Goal: Answer question/provide support

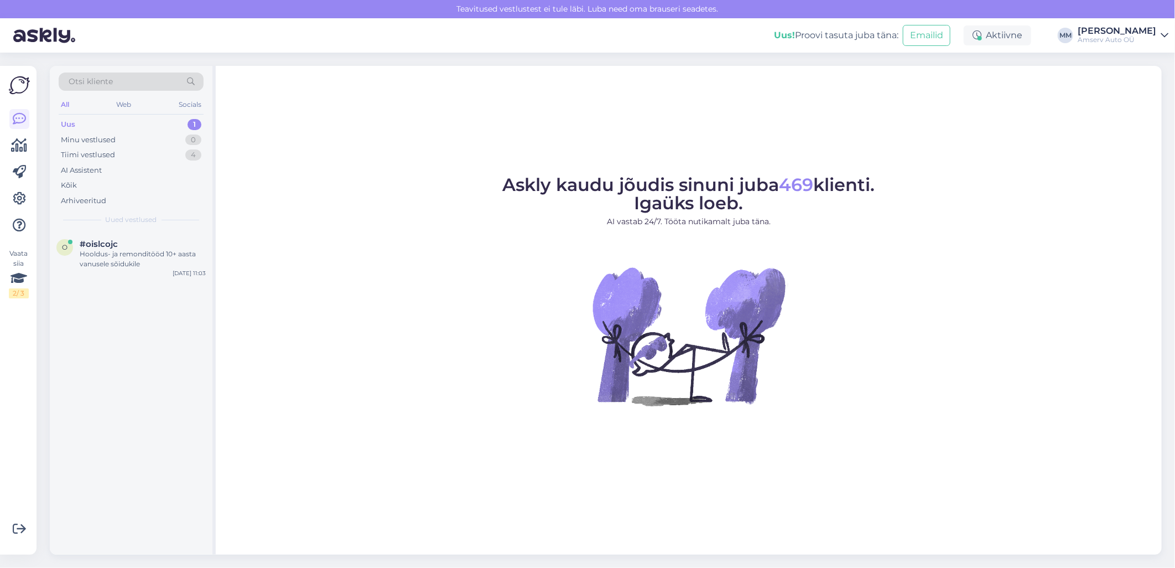
click at [137, 121] on div "Uus 1" at bounding box center [131, 124] width 145 height 15
drag, startPoint x: 135, startPoint y: 243, endPoint x: 142, endPoint y: 247, distance: 7.4
click at [137, 245] on div "#oislcojc" at bounding box center [143, 244] width 126 height 10
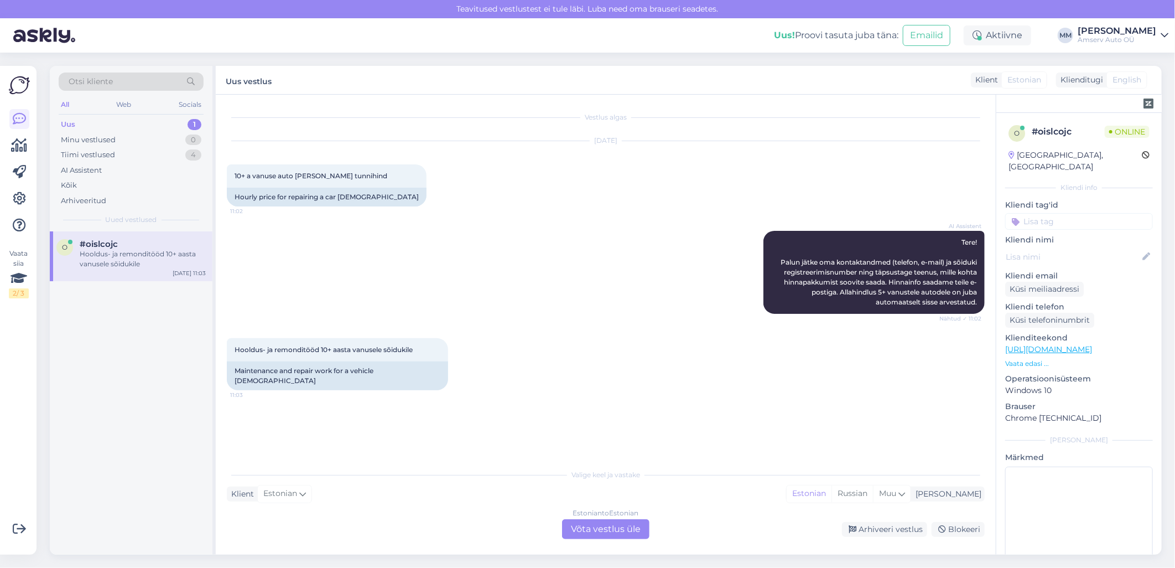
drag, startPoint x: 605, startPoint y: 533, endPoint x: 611, endPoint y: 532, distance: 6.2
click at [605, 533] on div "Estonian to Estonian Võta vestlus üle" at bounding box center [605, 529] width 87 height 20
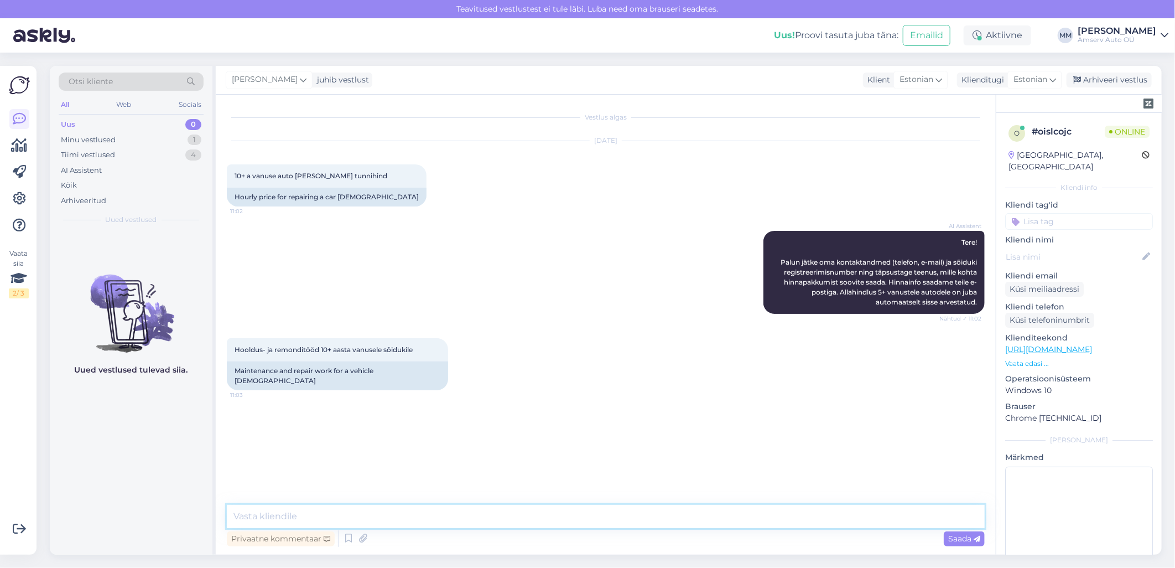
click at [482, 515] on textarea at bounding box center [606, 516] width 758 height 23
type textarea "Tere"
type textarea "üks hetk, palun"
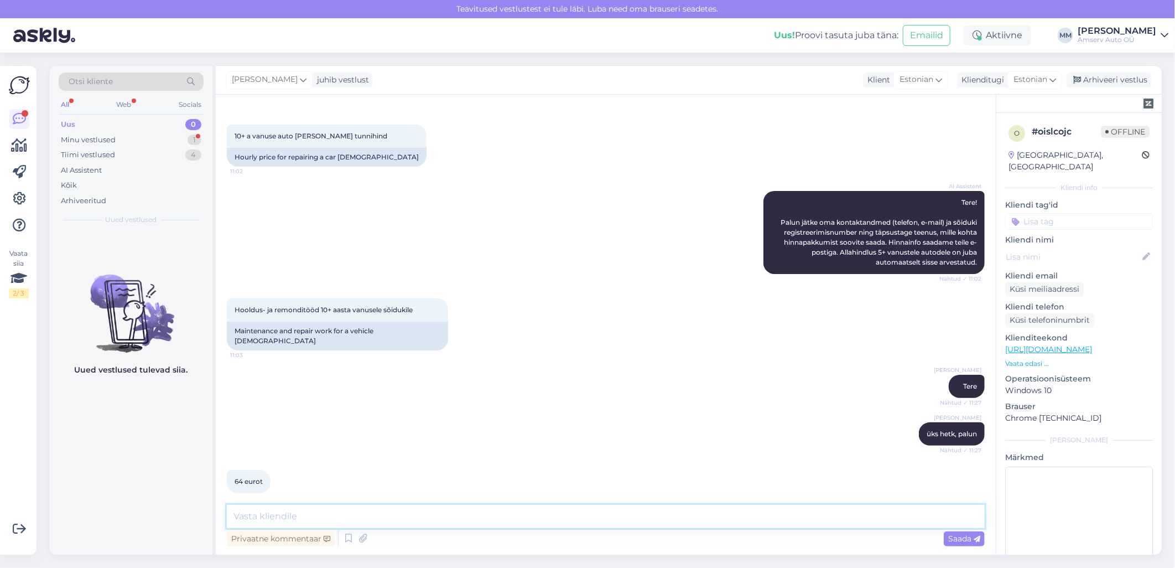
click at [297, 517] on textarea at bounding box center [606, 516] width 758 height 23
paste textarea "Hooldus ja varuosad* 10+ aastane Toyota -20% Remonditööde erihind 64 € /h* *Rem…"
type textarea "Hooldus ja varuosad* 10+ aastane Toyota -20% Remonditööde erihind 64 € /h* *Rem…"
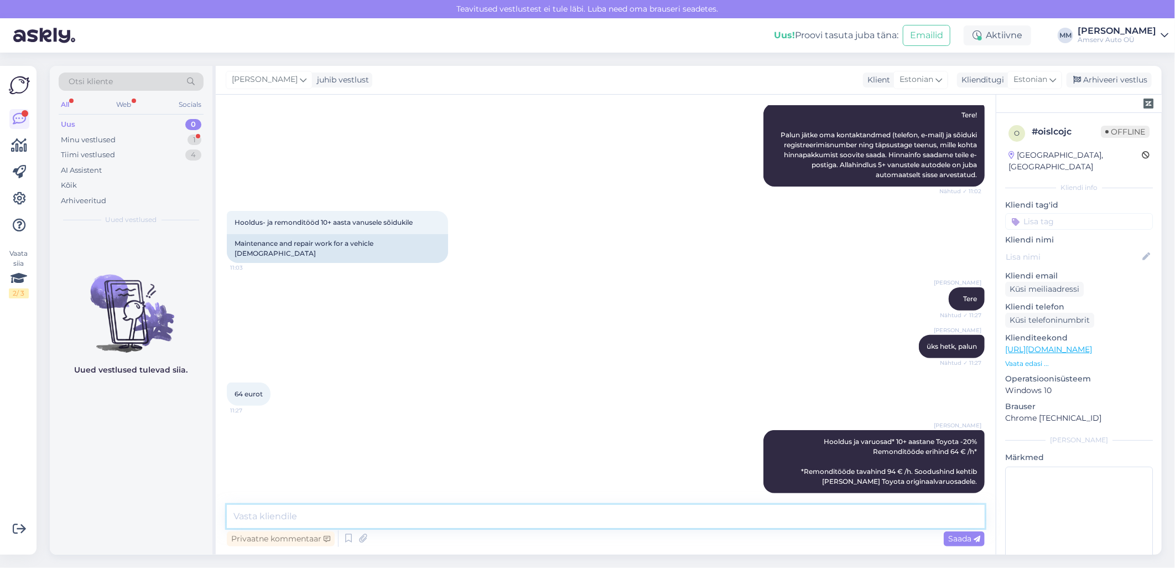
click at [720, 515] on textarea at bounding box center [606, 516] width 758 height 23
type textarea "[PERSON_NAME] andke teada [PERSON_NAME] veel abiks olla"
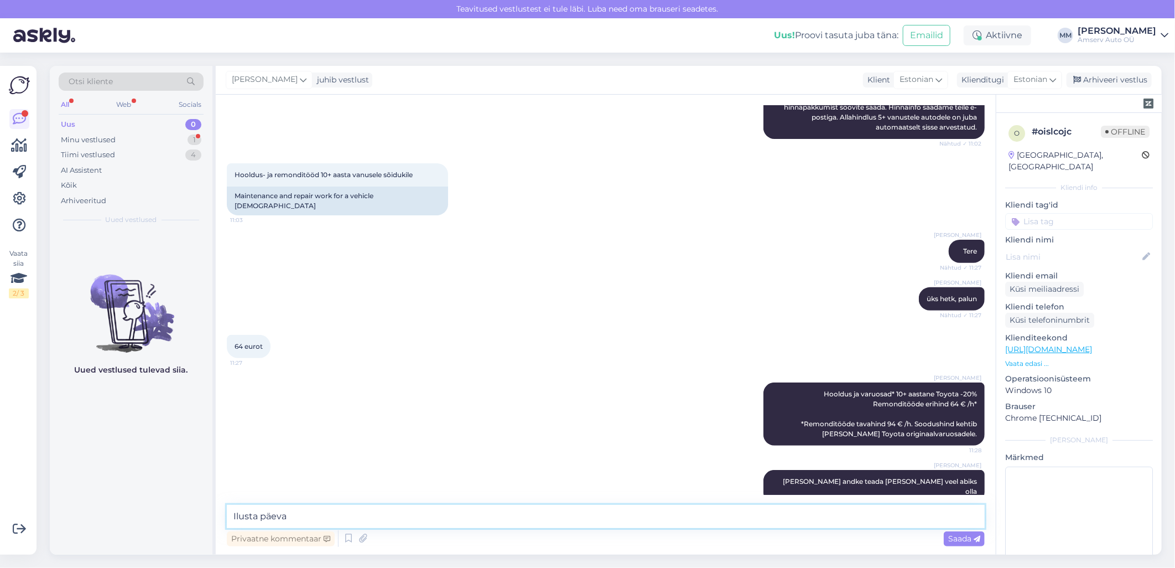
type textarea "Ilusta päeva!"
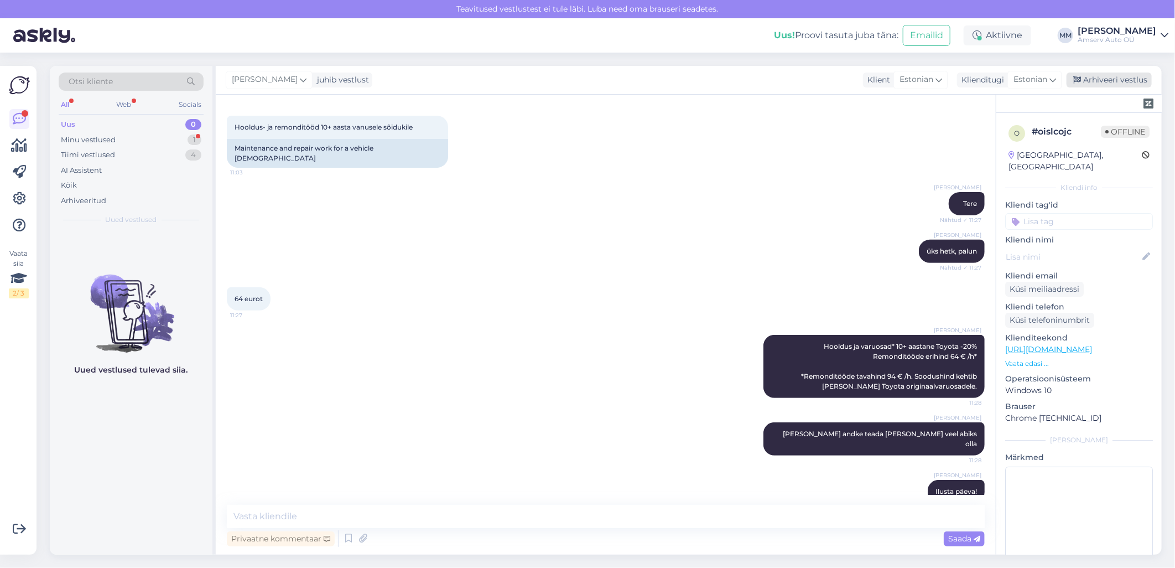
click at [1098, 81] on div "Arhiveeri vestlus" at bounding box center [1109, 79] width 85 height 15
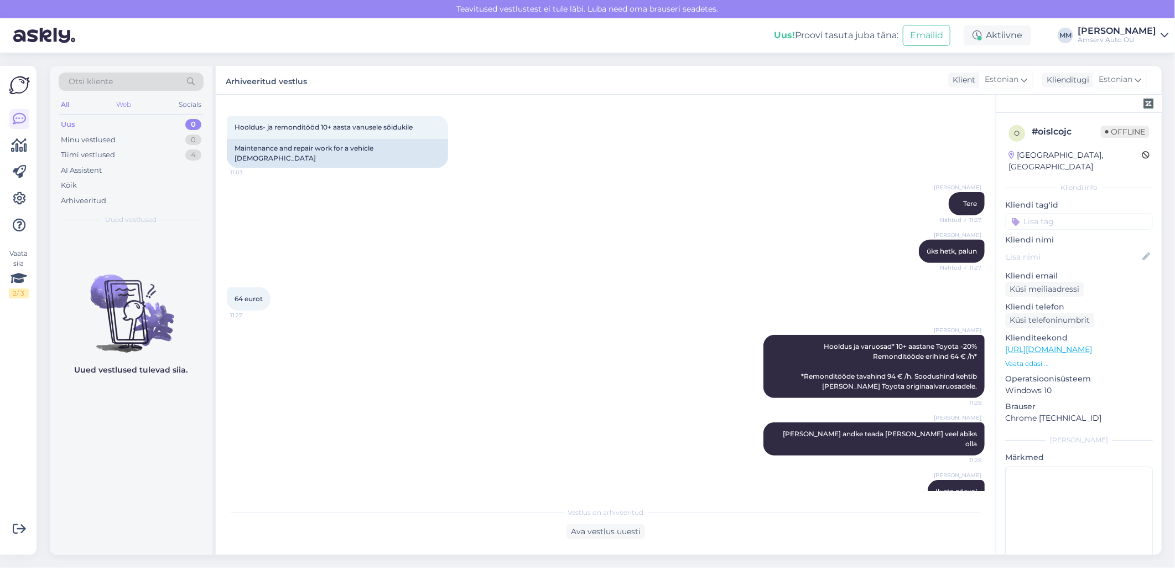
click at [126, 100] on div "Web" at bounding box center [124, 104] width 19 height 14
click at [408, 239] on div "[PERSON_NAME] üks hetk, palun Nähtud ✓ 11:27" at bounding box center [606, 251] width 758 height 48
click at [126, 102] on div "Web" at bounding box center [124, 104] width 20 height 14
click at [1050, 213] on input at bounding box center [1079, 221] width 148 height 17
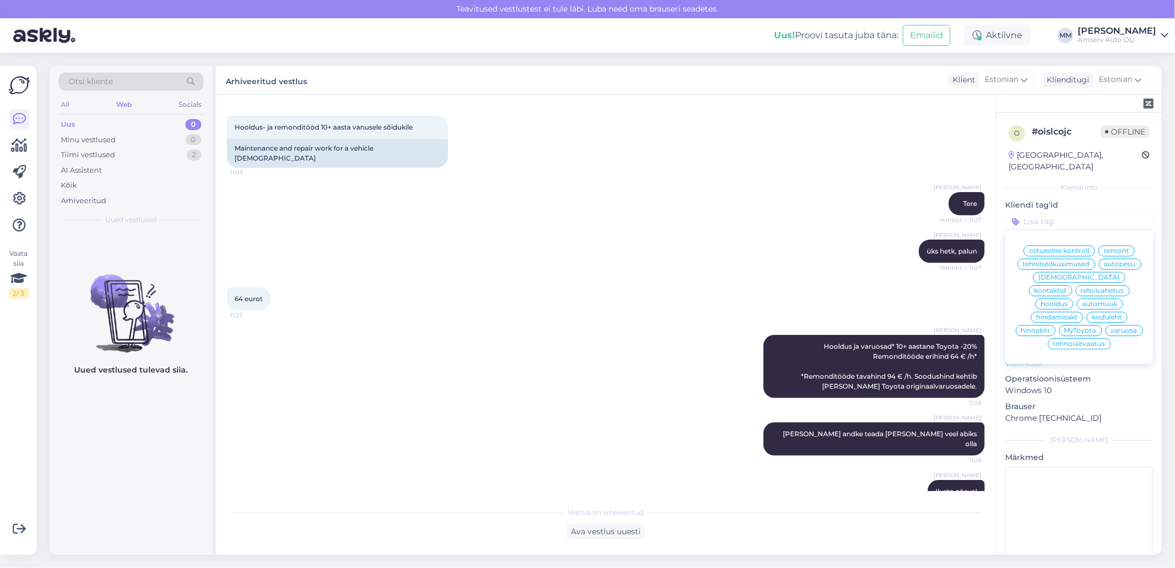
click at [1068, 300] on span "hooldus" at bounding box center [1054, 303] width 27 height 7
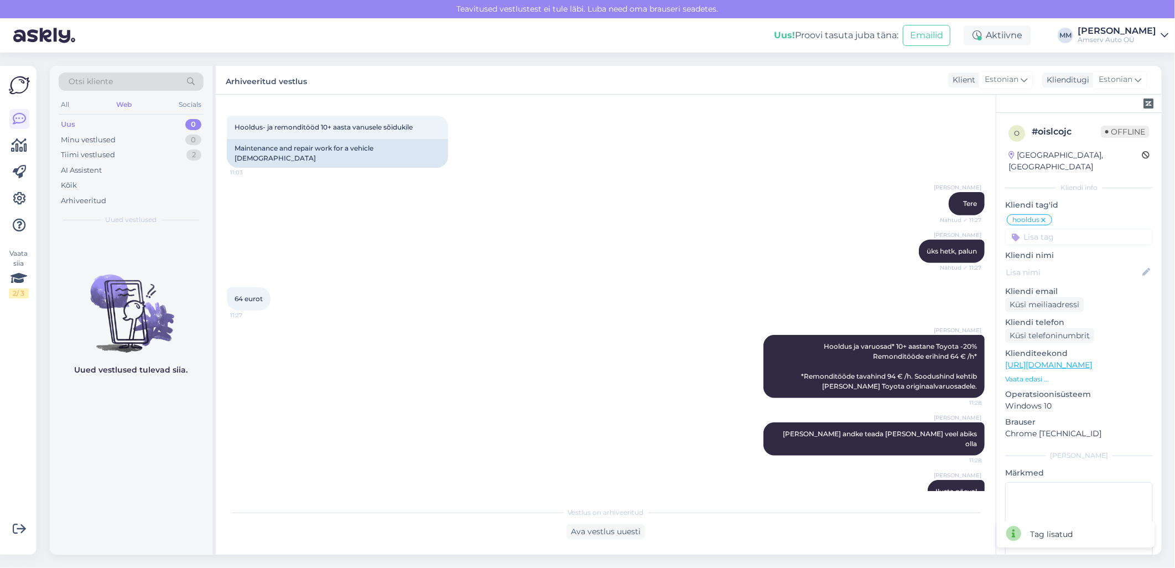
click at [706, 282] on div "64 eurot 11:27" at bounding box center [606, 299] width 758 height 48
